Goal: Information Seeking & Learning: Learn about a topic

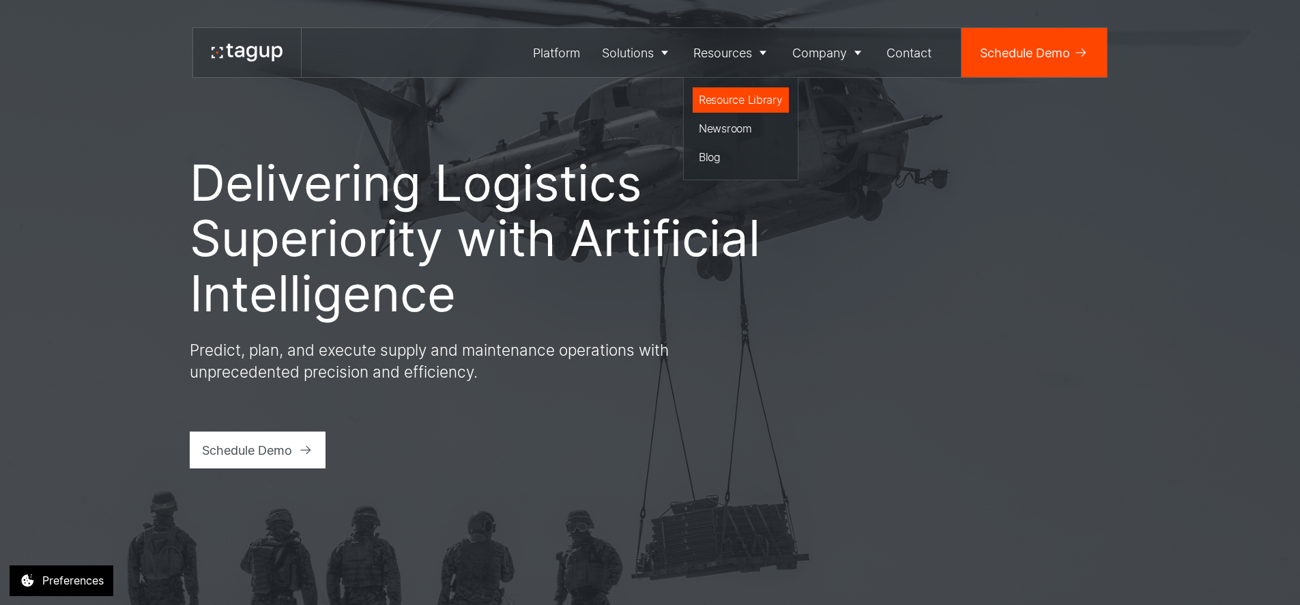
click at [716, 105] on div "Resource Library" at bounding box center [741, 99] width 84 height 16
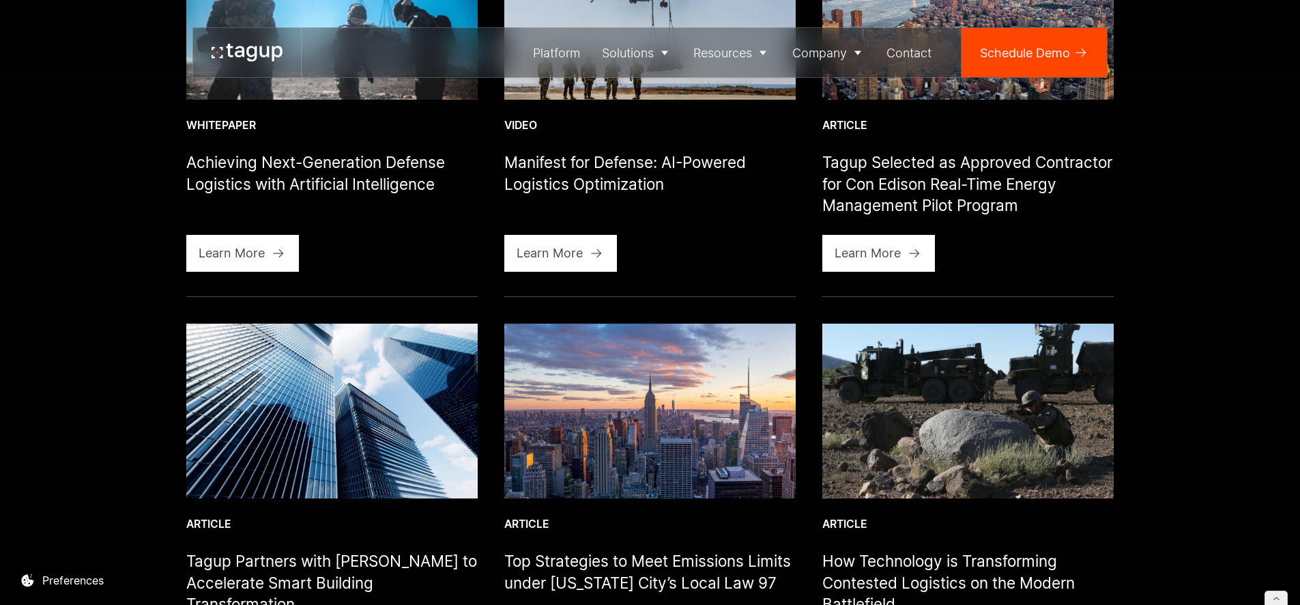
scroll to position [503, 0]
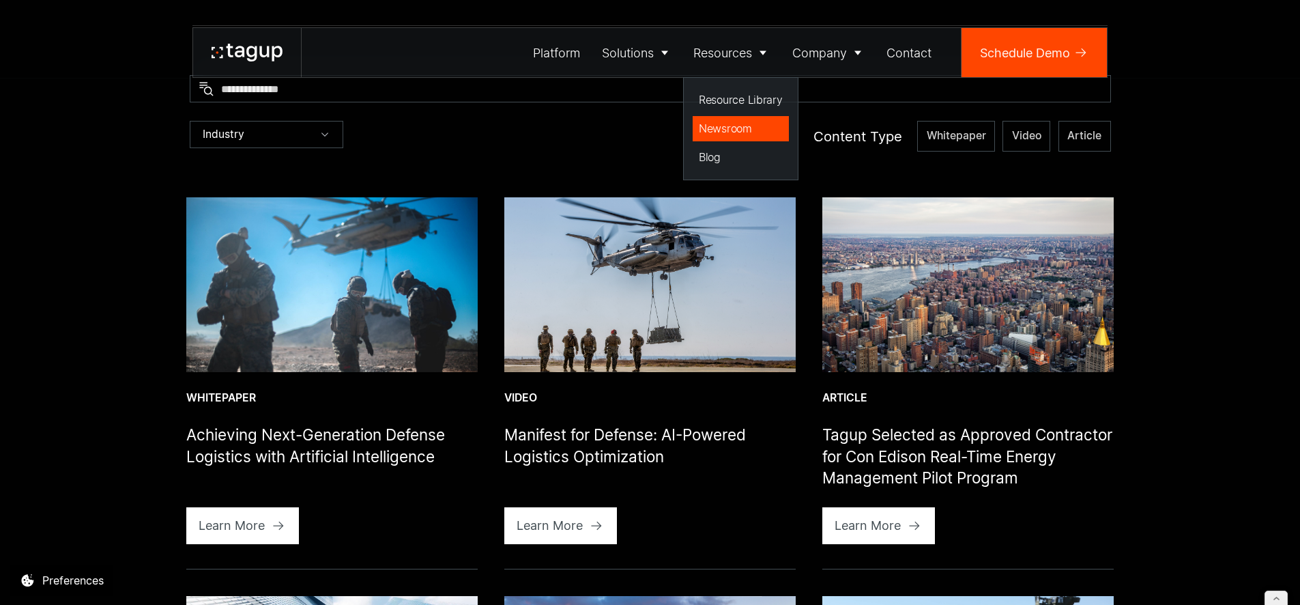
click at [725, 127] on div "Newsroom" at bounding box center [741, 128] width 84 height 16
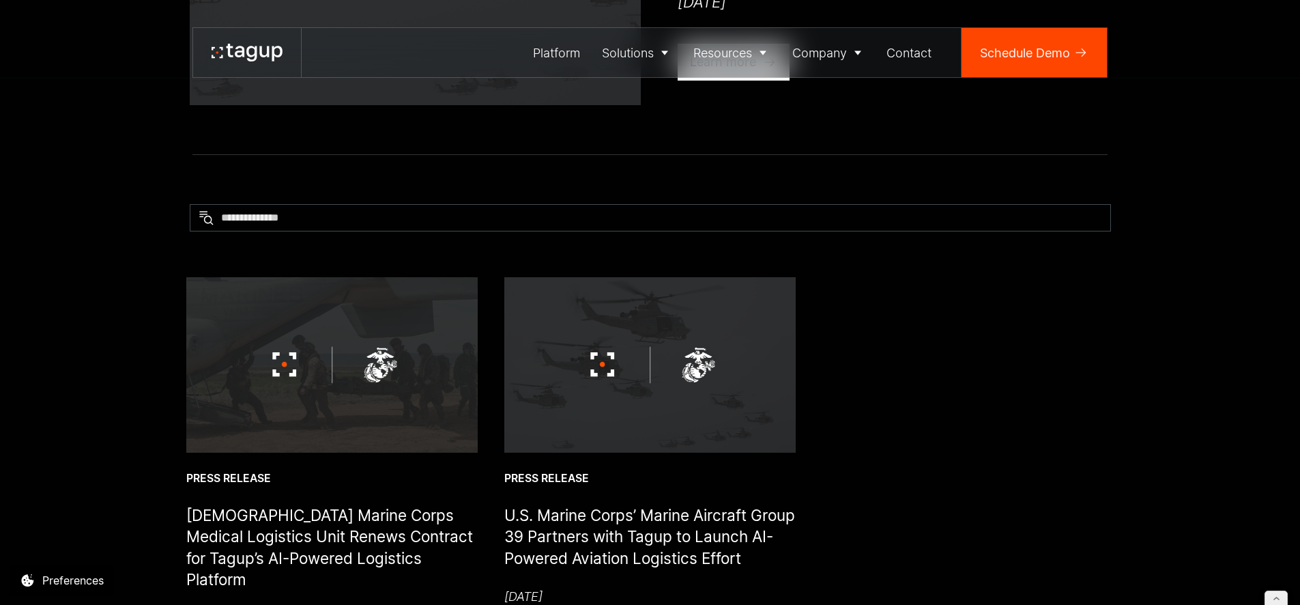
scroll to position [691, 0]
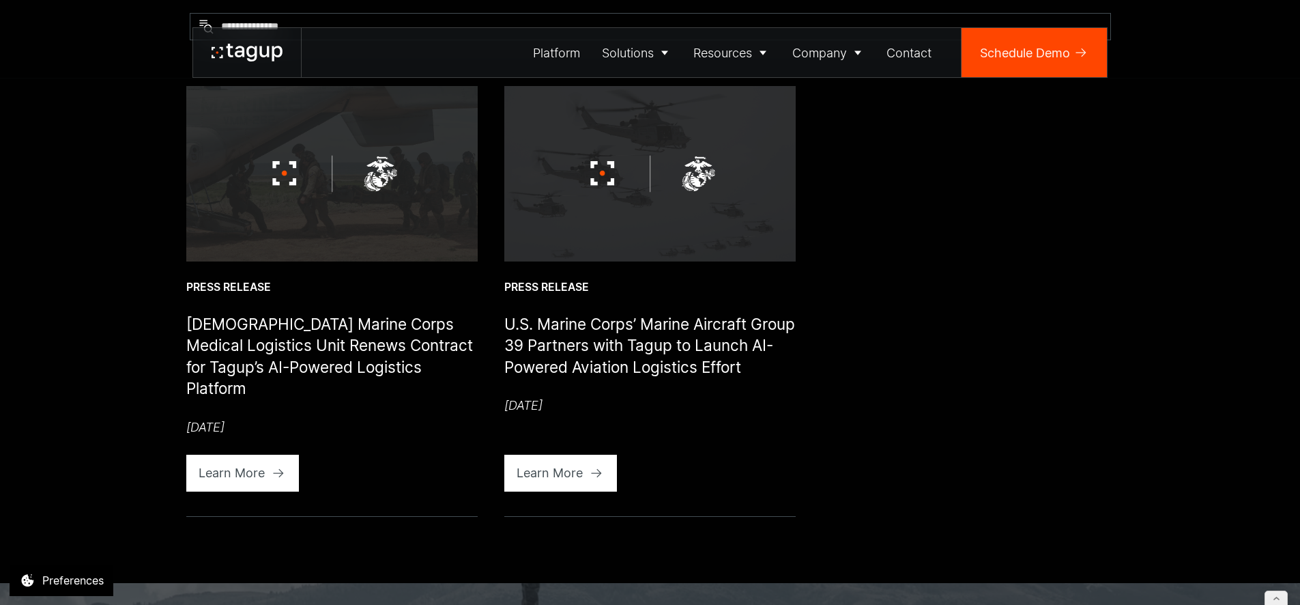
click at [304, 231] on img at bounding box center [331, 173] width 291 height 175
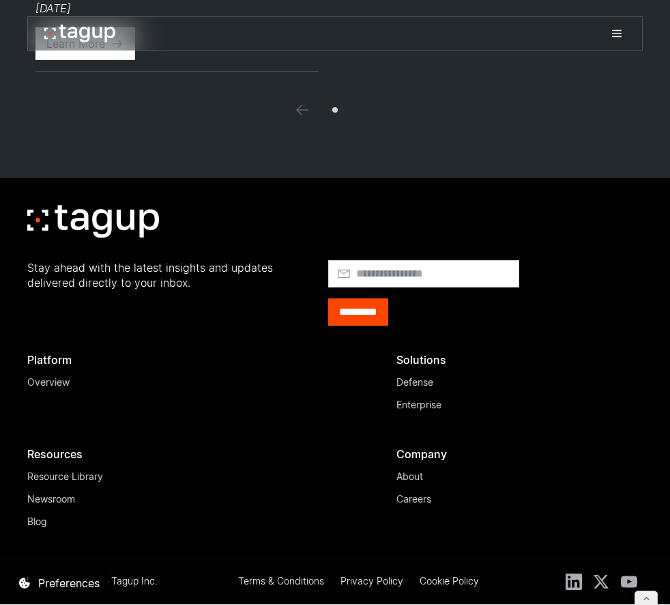
scroll to position [1684, 0]
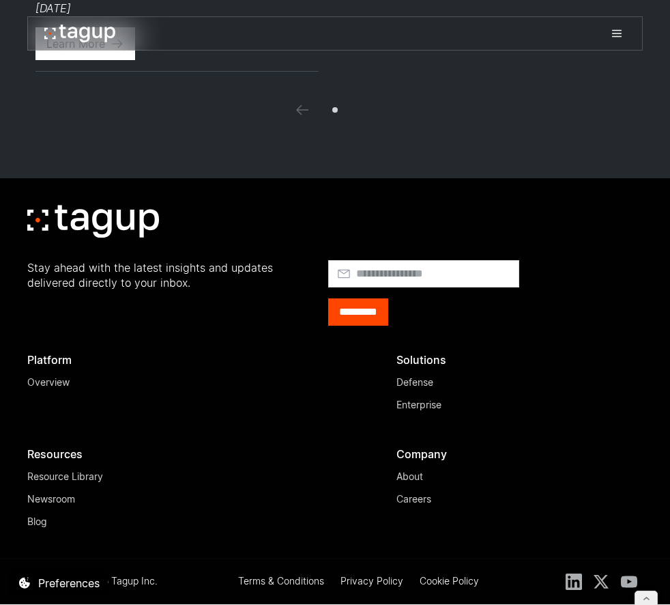
scroll to position [1884, 0]
